Goal: Find specific page/section: Find specific page/section

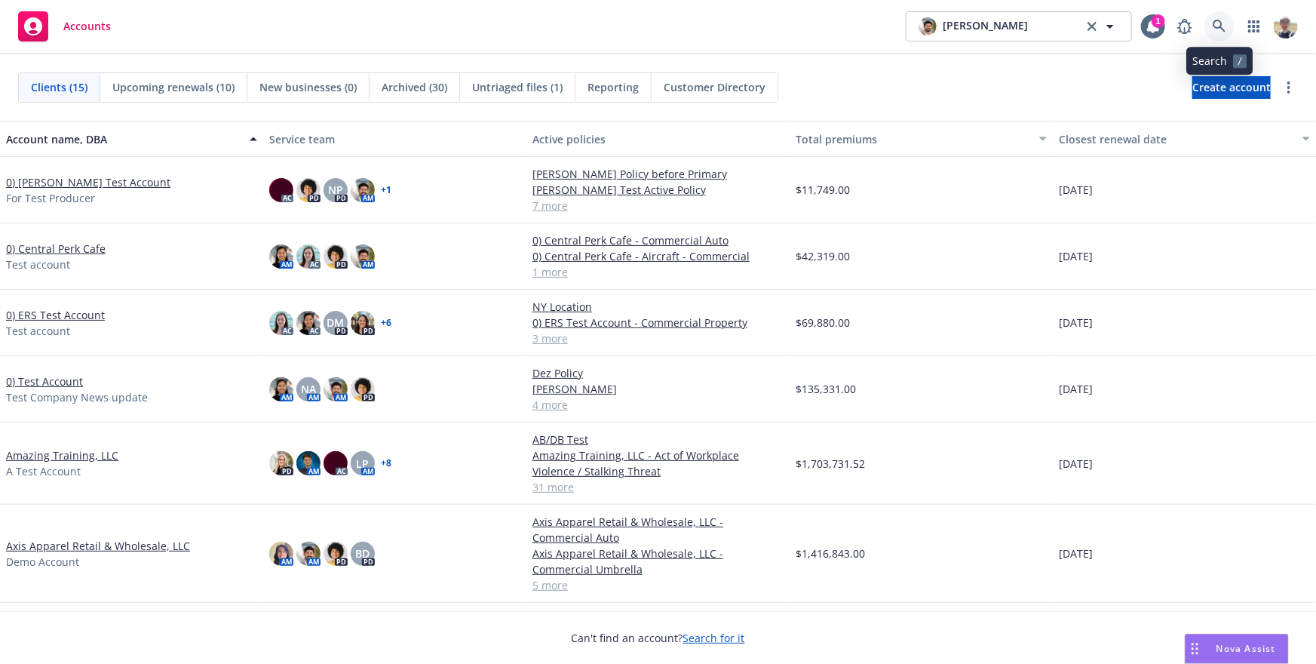
click at [1226, 20] on link at bounding box center [1219, 26] width 30 height 30
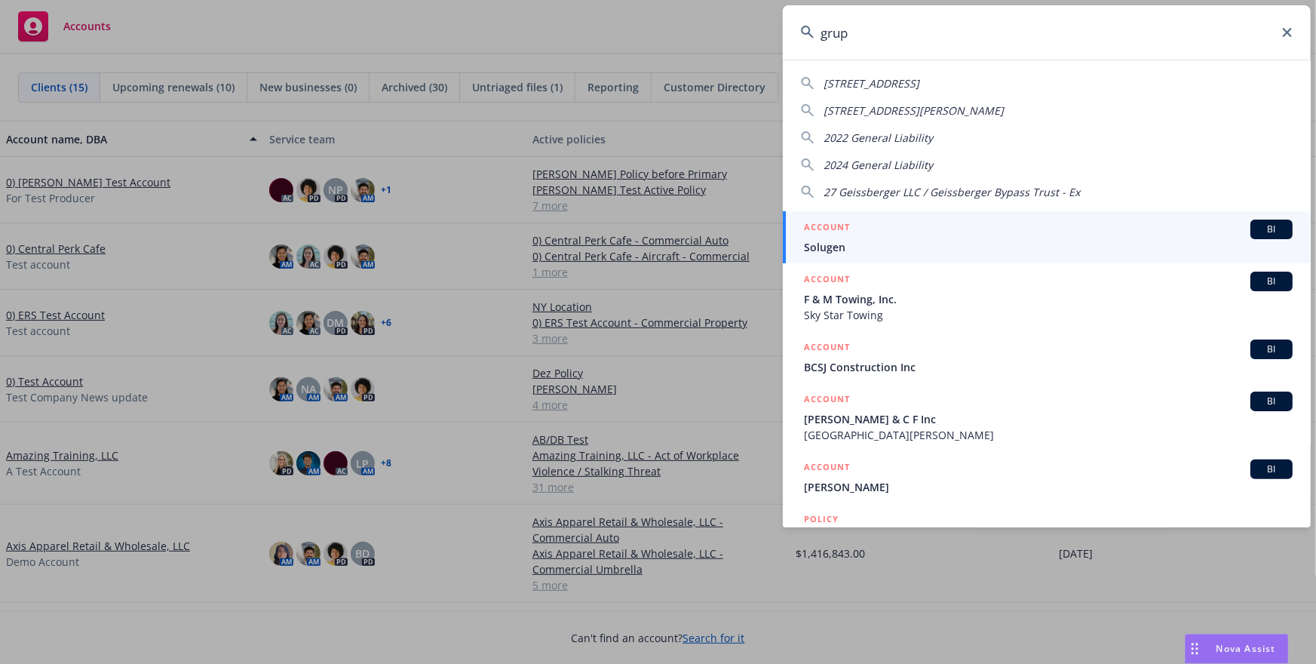
type input "grupo"
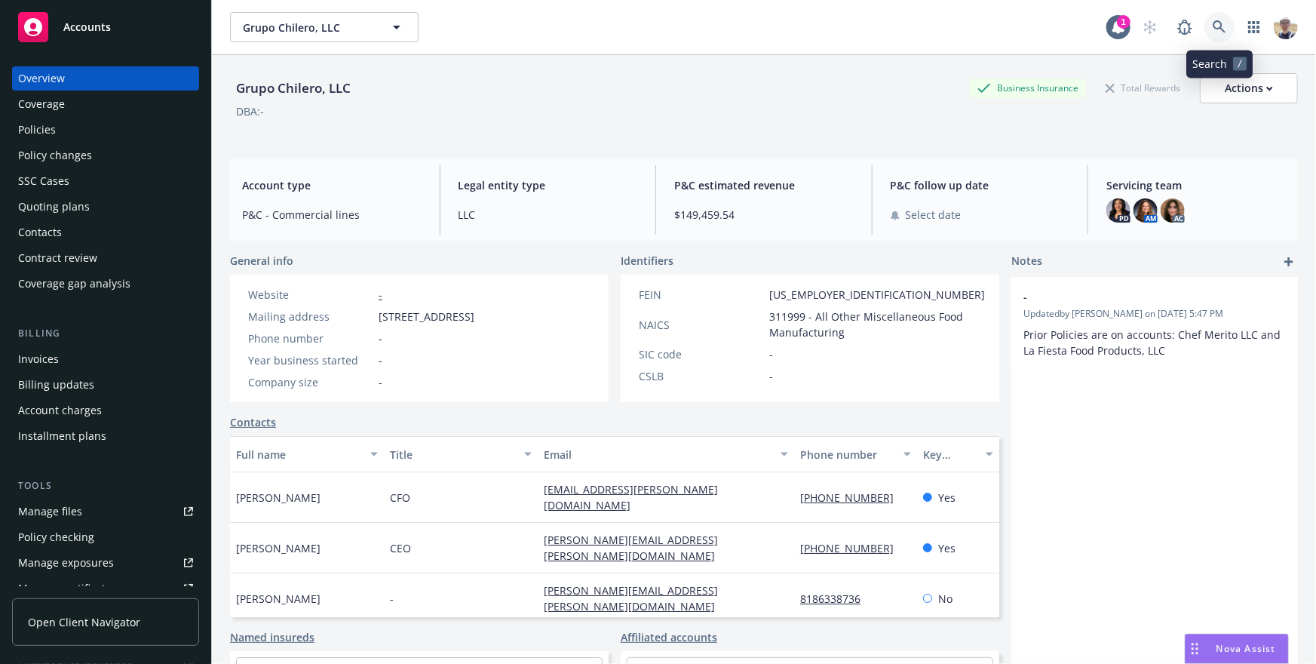
click at [1220, 19] on link at bounding box center [1219, 27] width 30 height 30
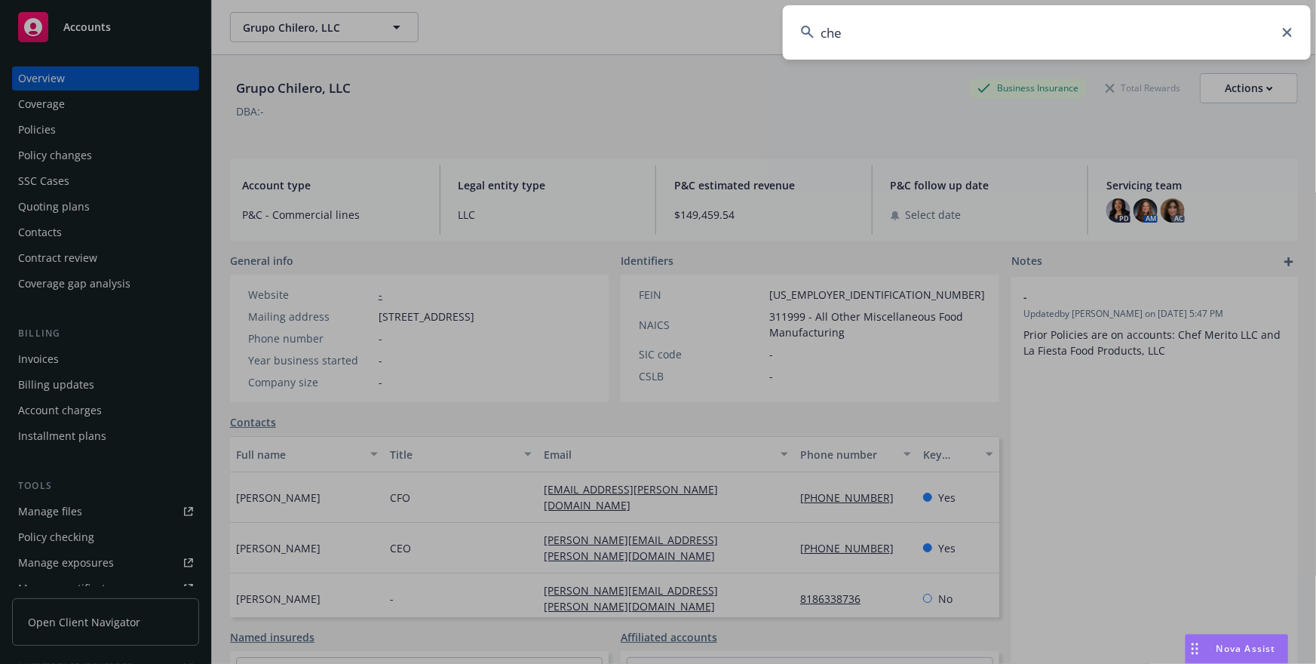
type input "chef"
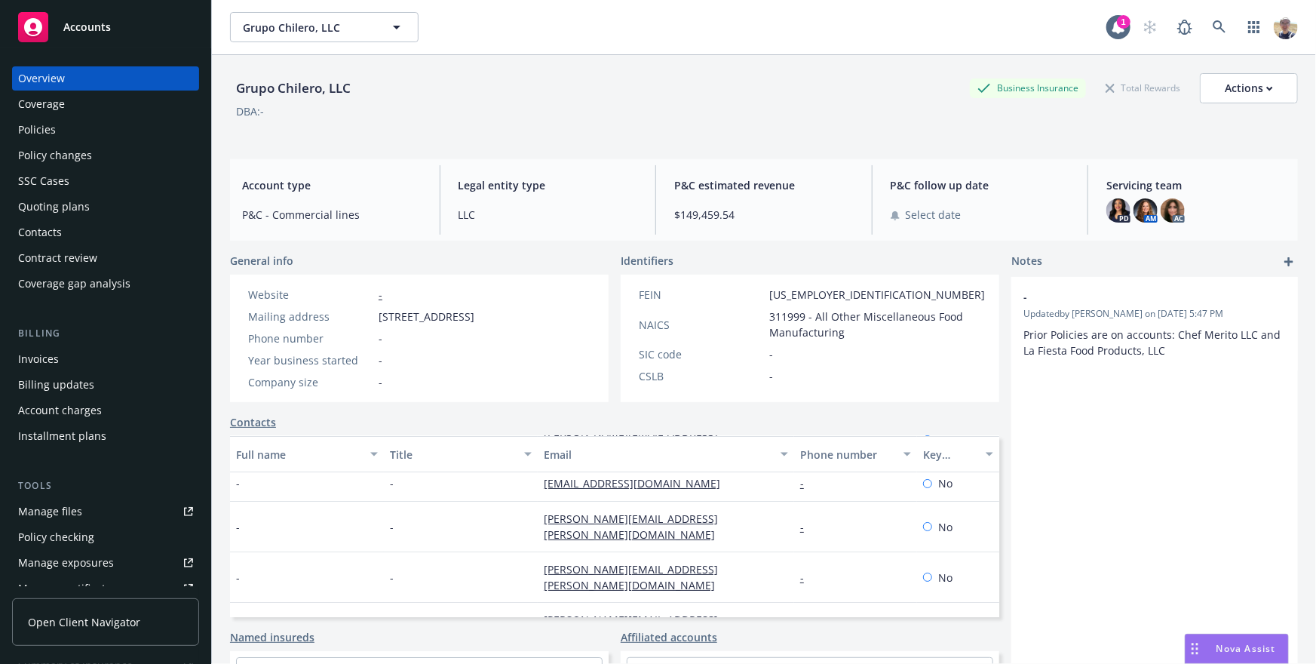
scroll to position [143, 0]
